Goal: Navigation & Orientation: Go to known website

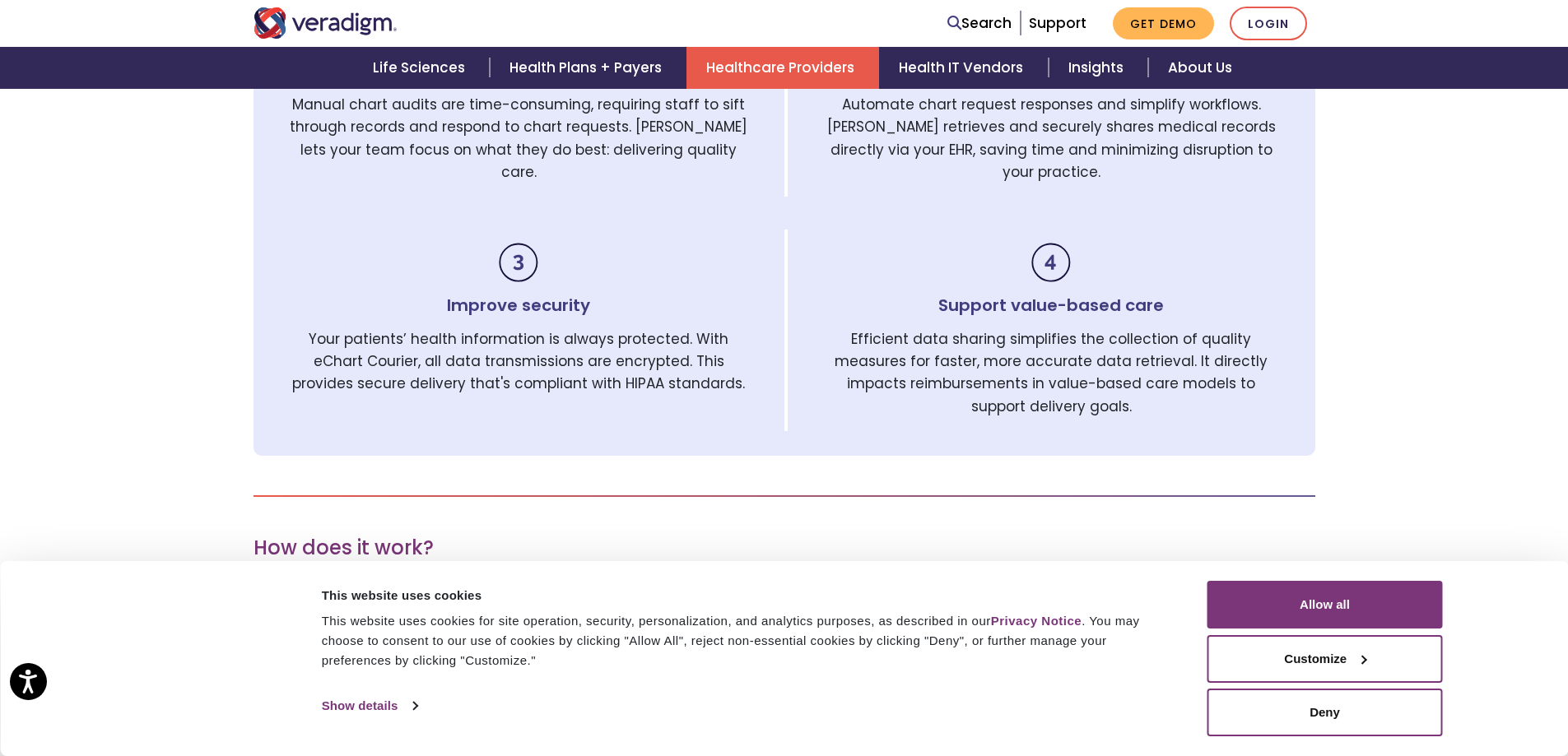
scroll to position [823, 0]
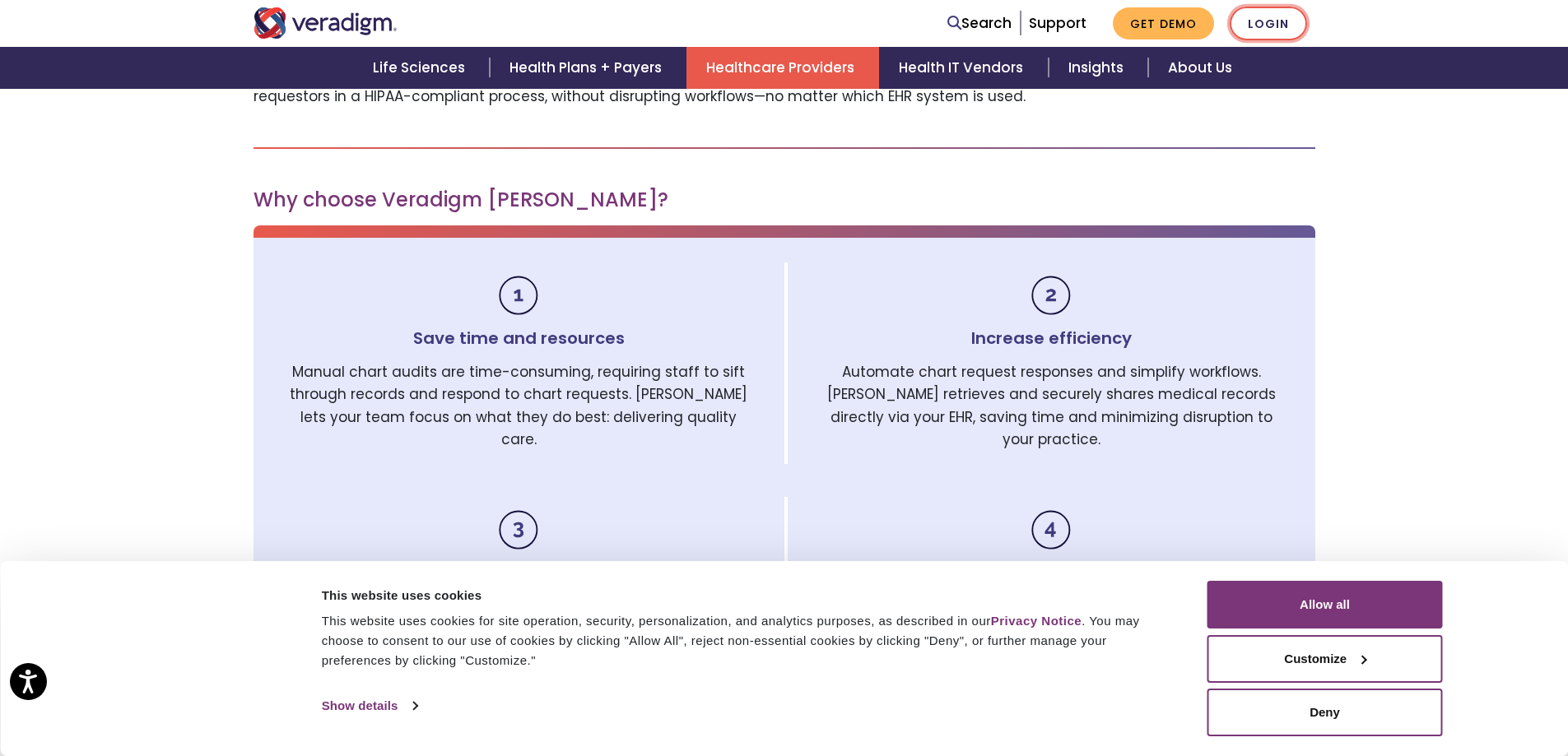
click at [1290, 26] on link "Login" at bounding box center [1268, 23] width 77 height 33
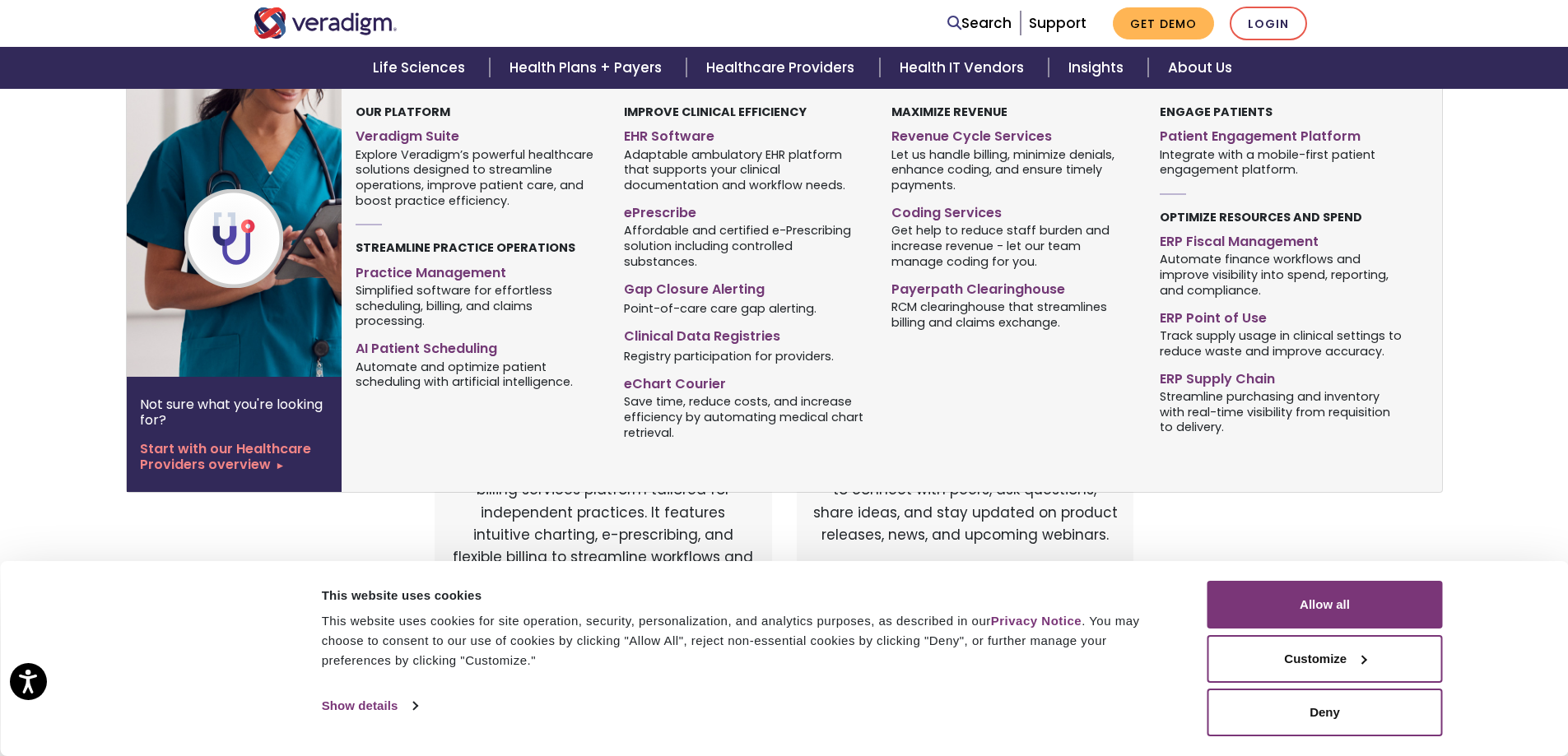
scroll to position [412, 0]
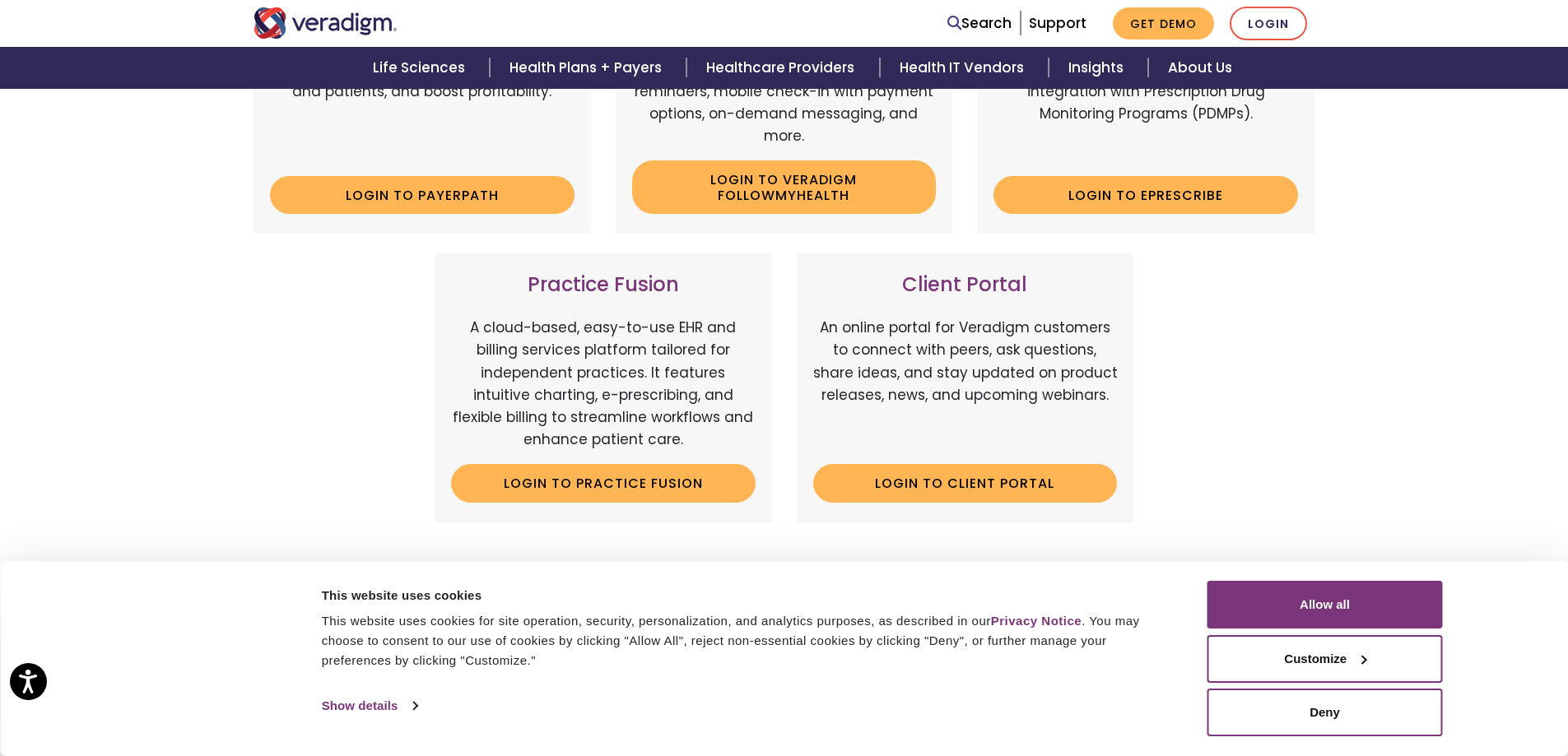
click at [1355, 458] on div "Veradigm Solutions Payerpath Web-based, user-friendly solutions that help provi…" at bounding box center [784, 339] width 1568 height 985
click at [1328, 707] on button "Deny" at bounding box center [1325, 712] width 235 height 48
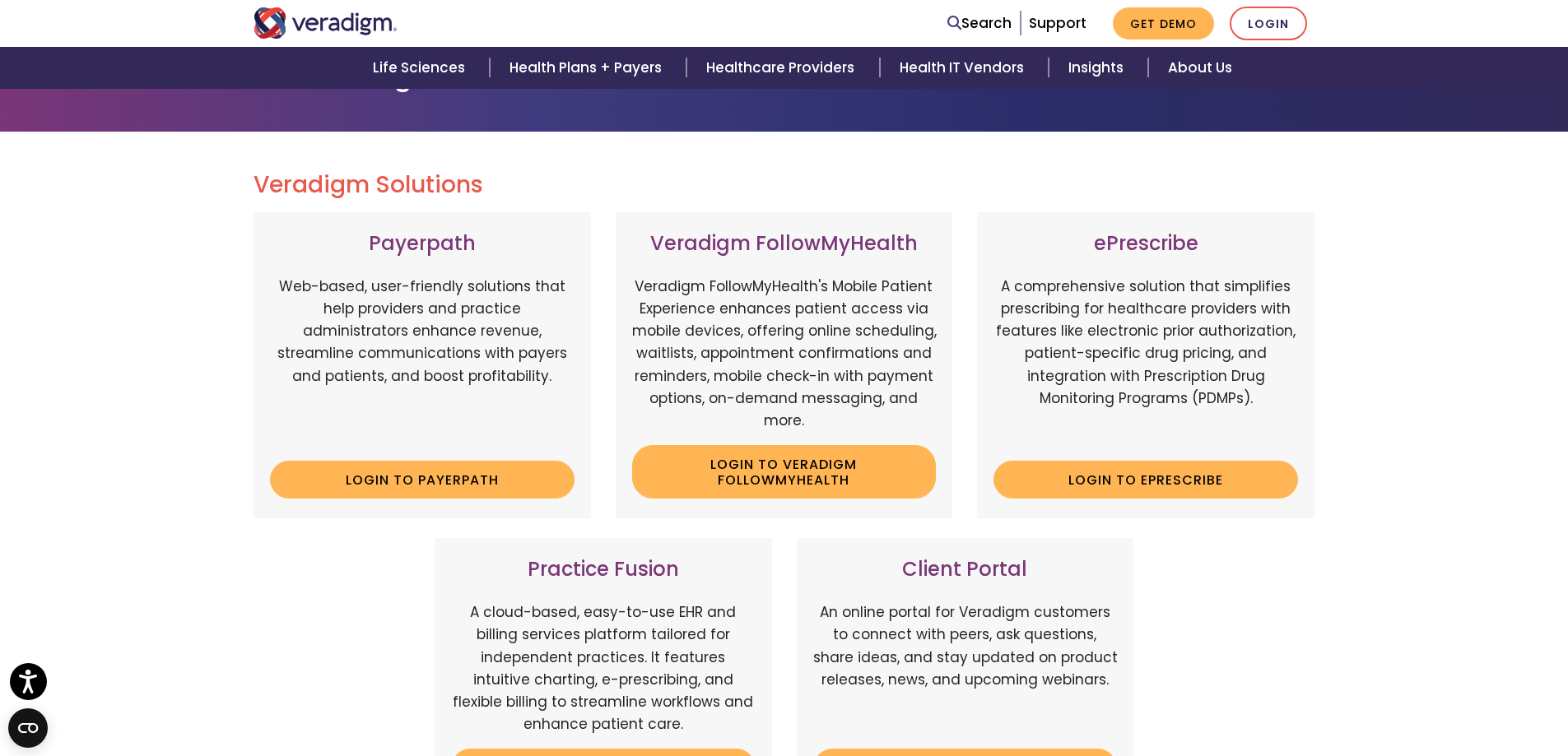
scroll to position [0, 0]
